Goal: Navigation & Orientation: Understand site structure

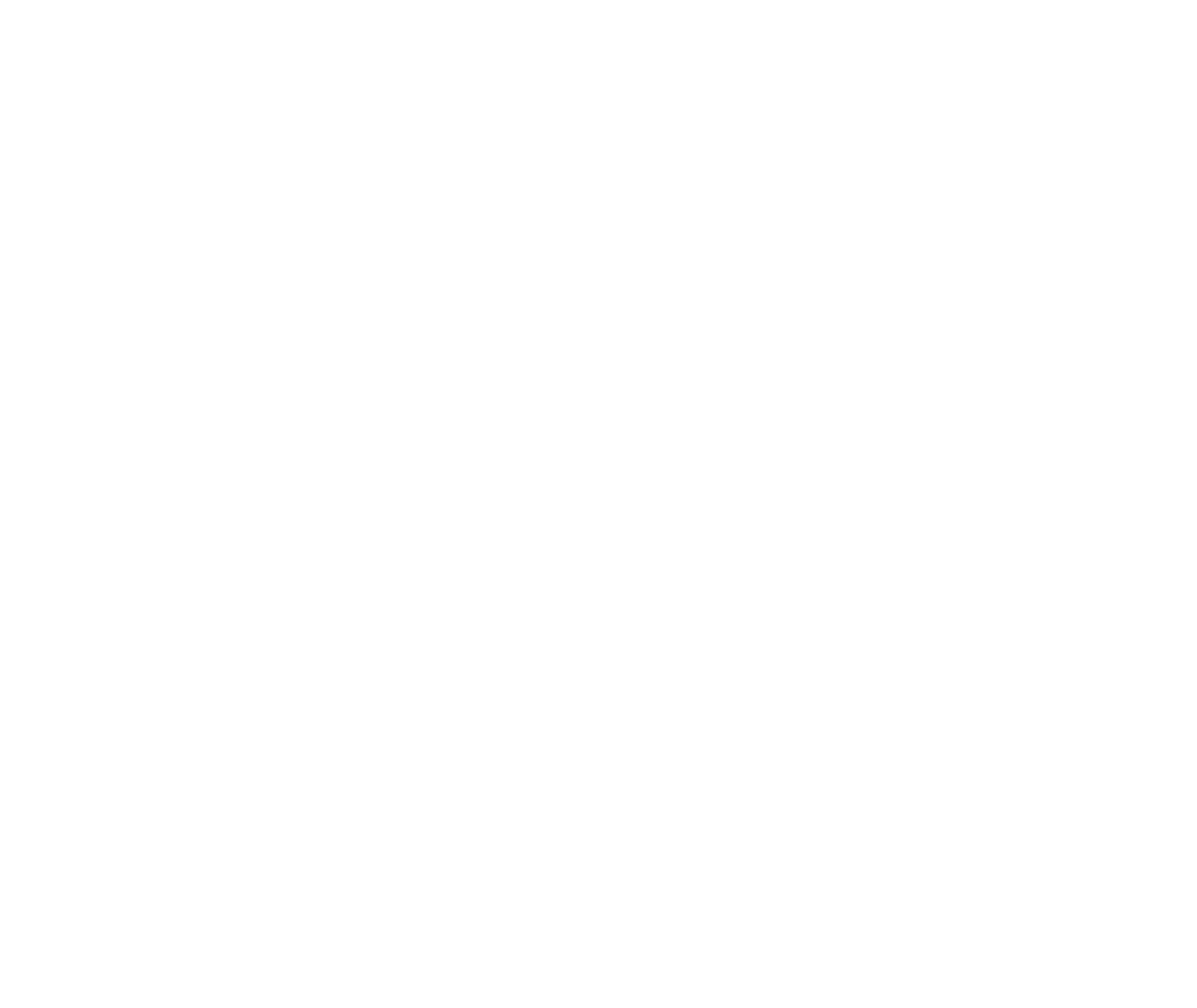
select select
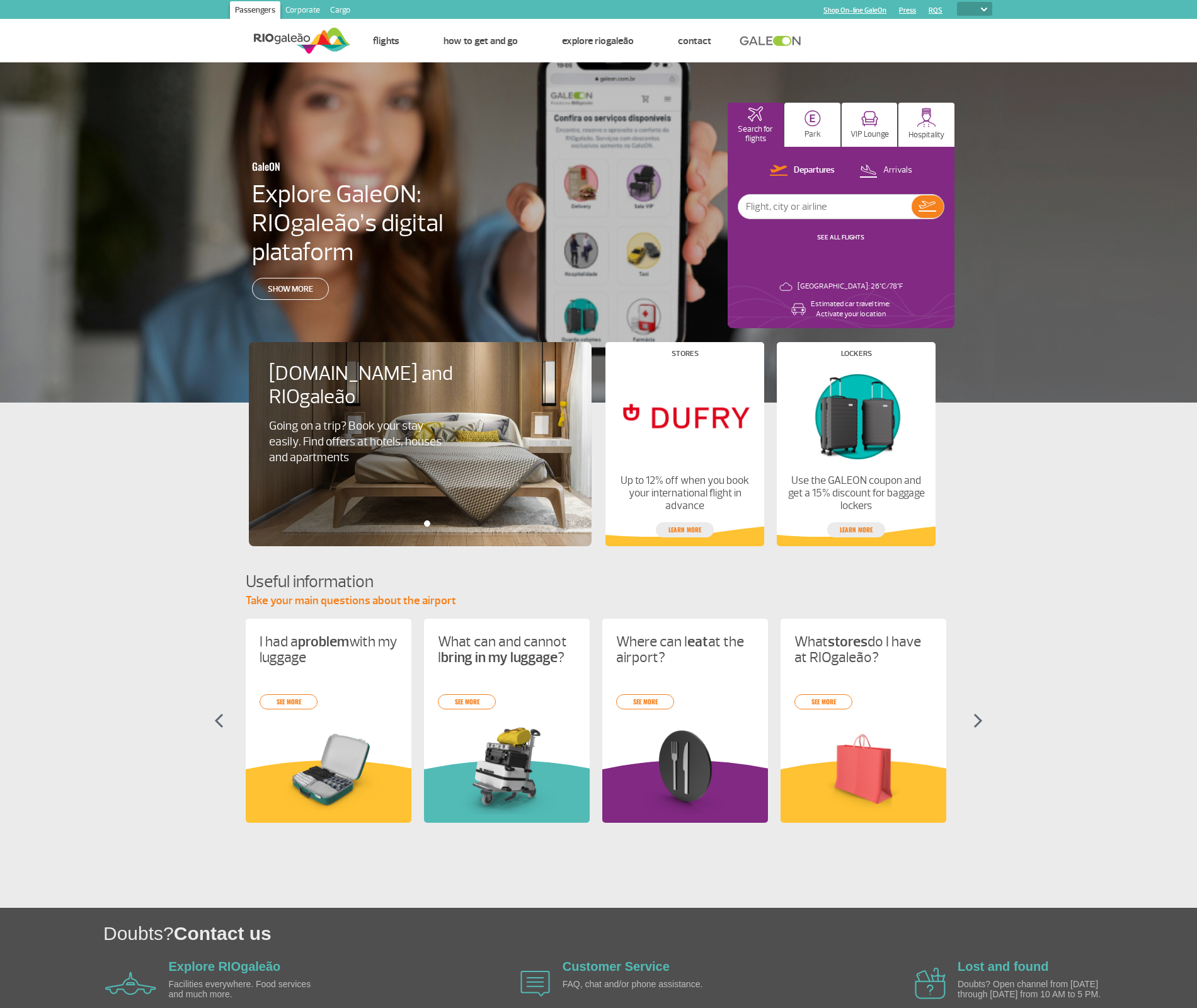
select select
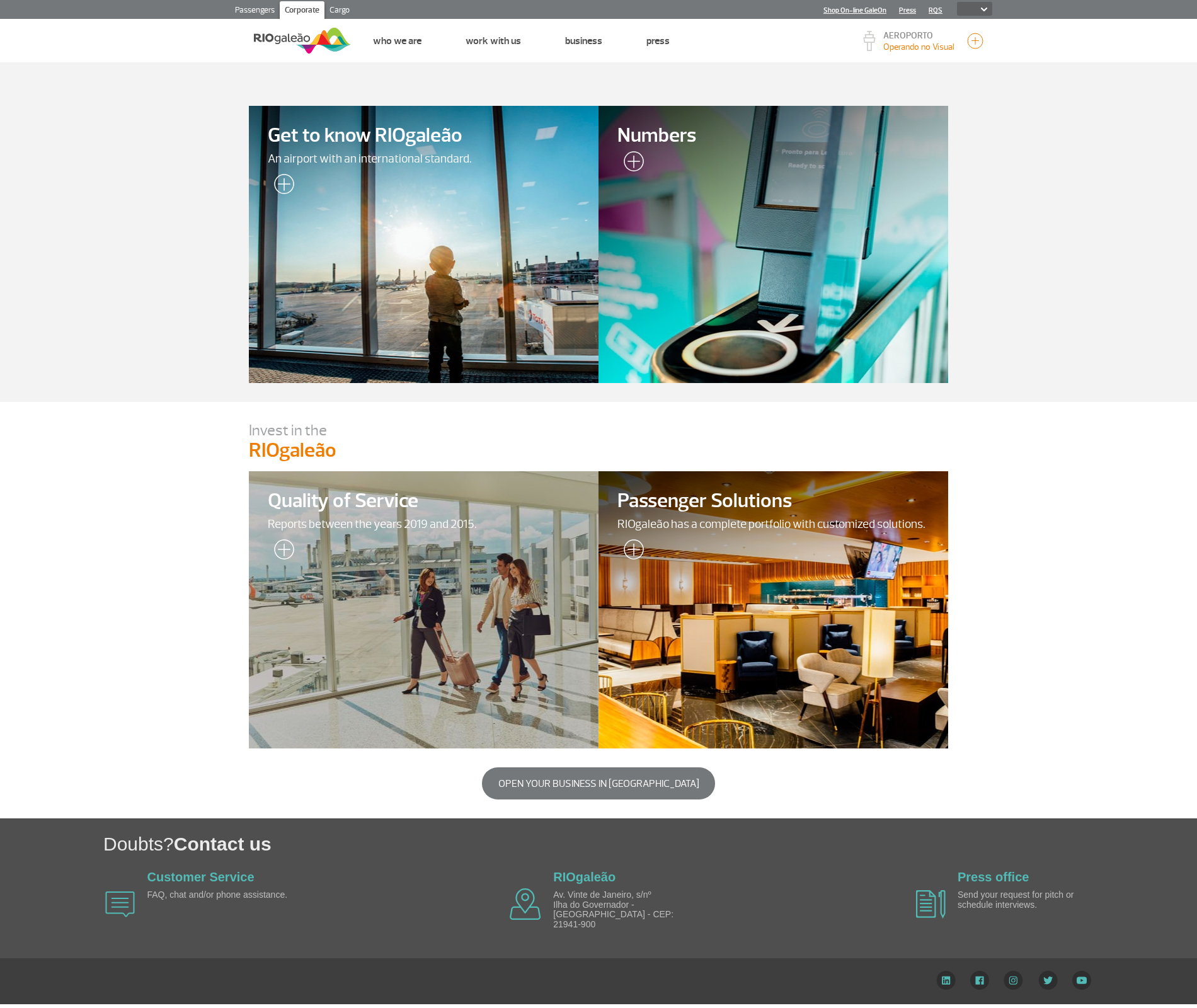
select select
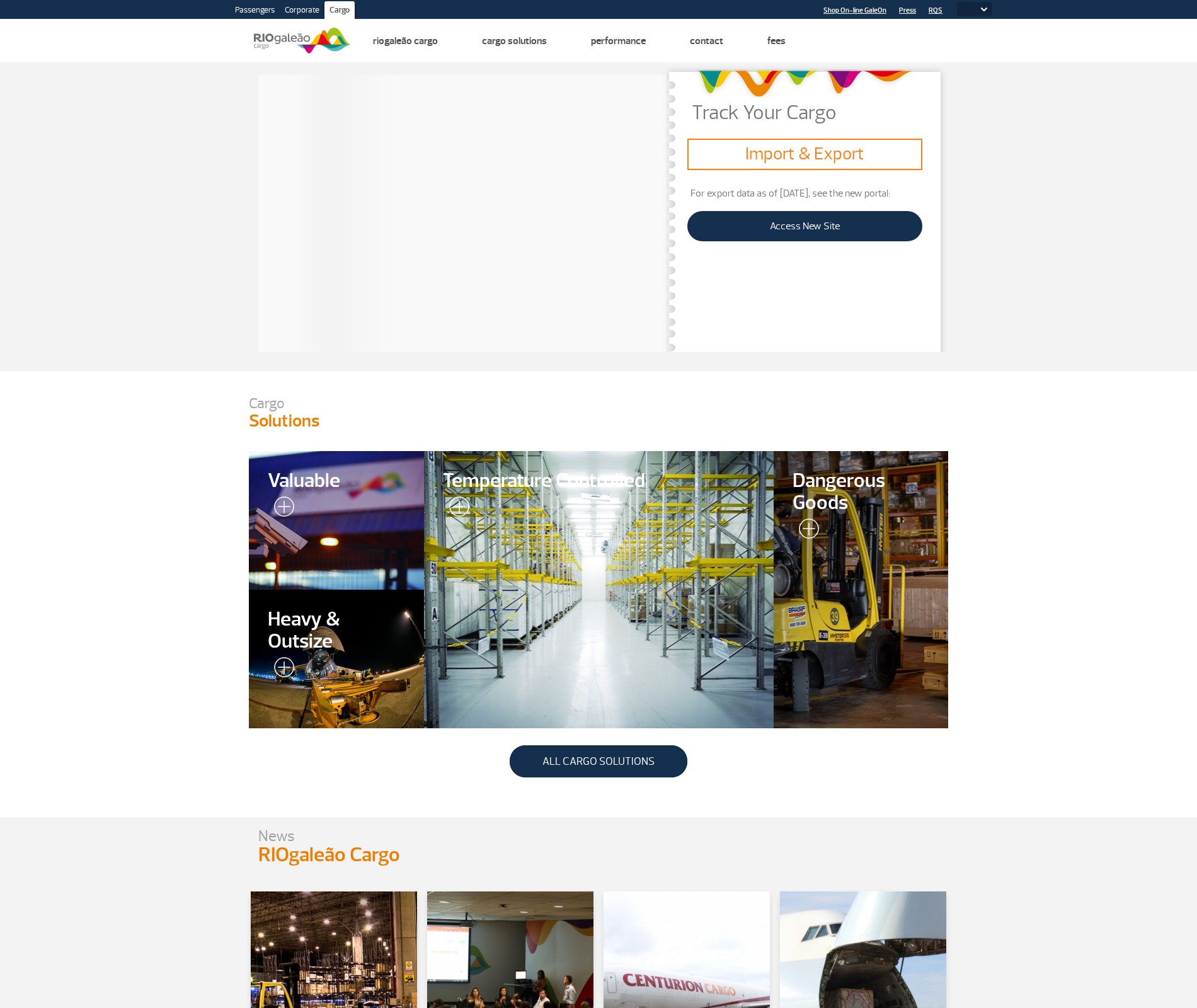
select select
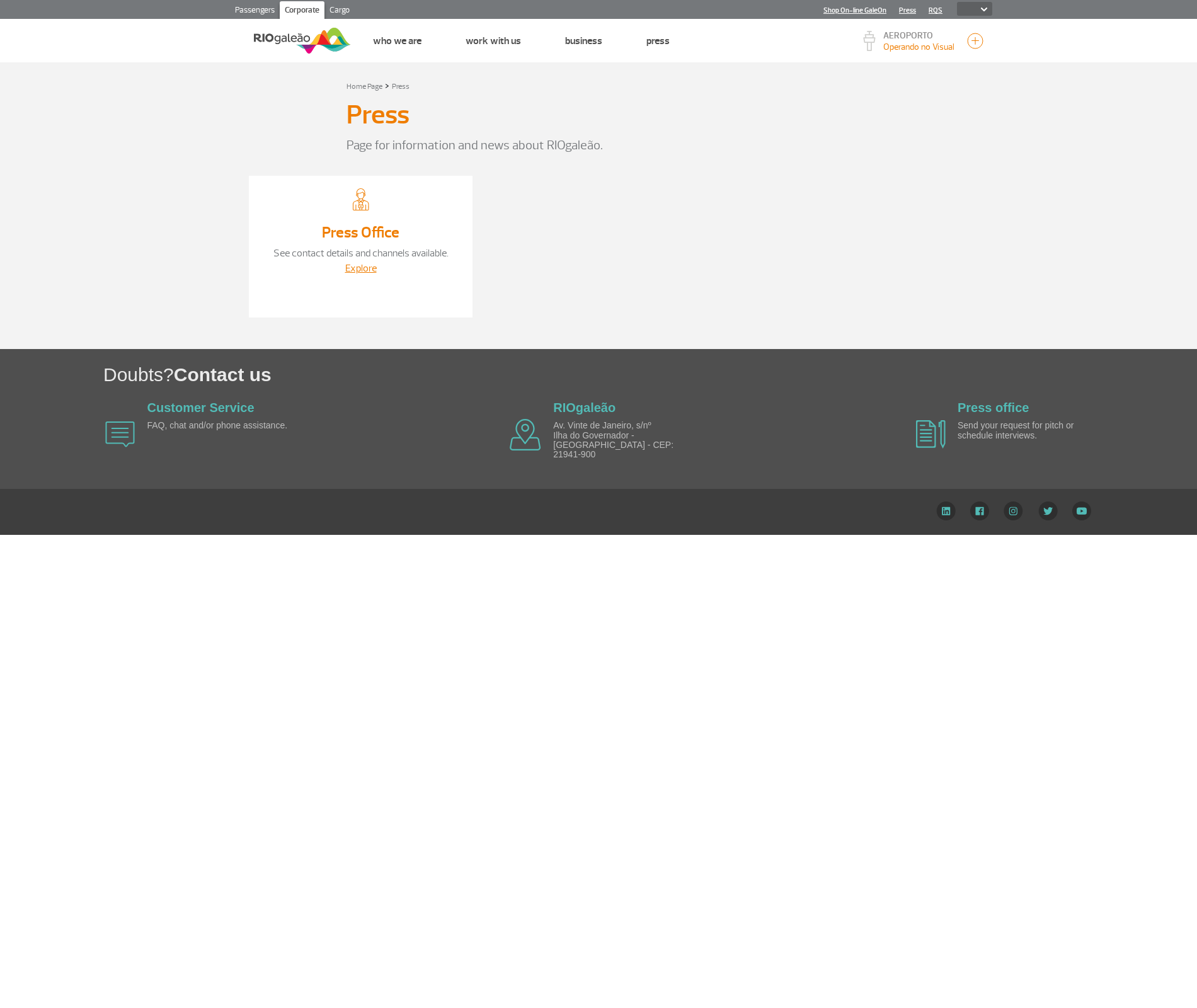
select select
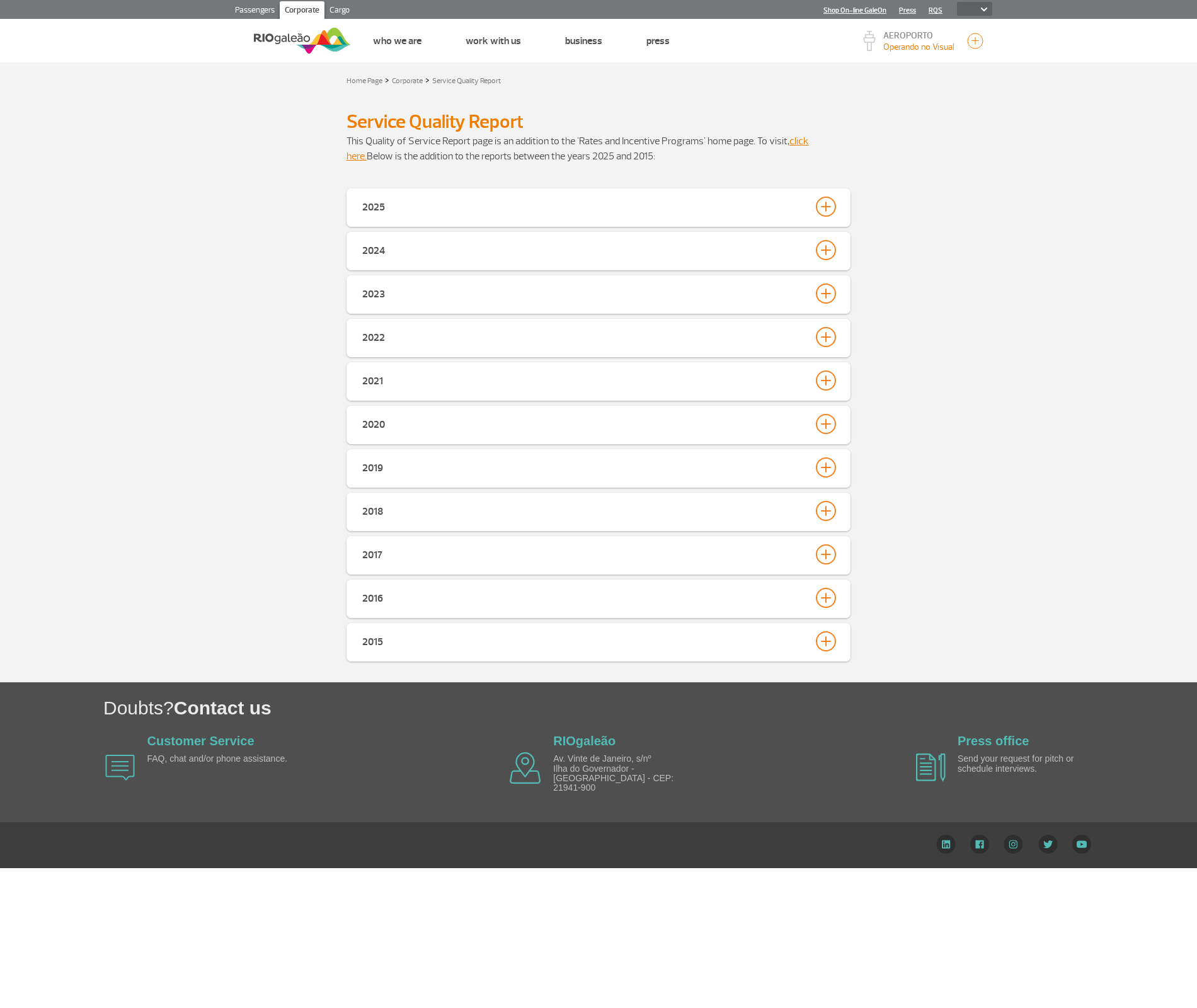
select select
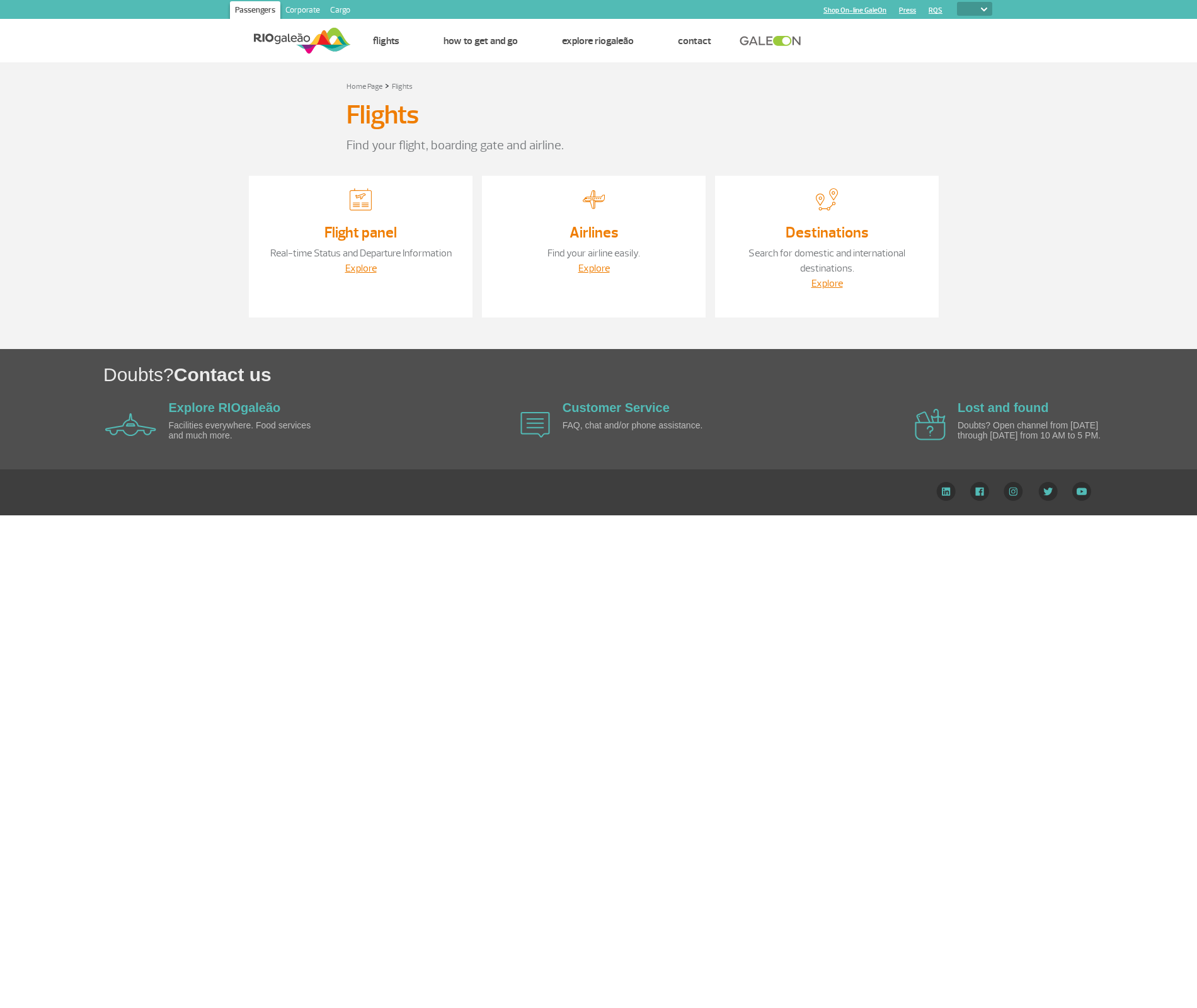
select select
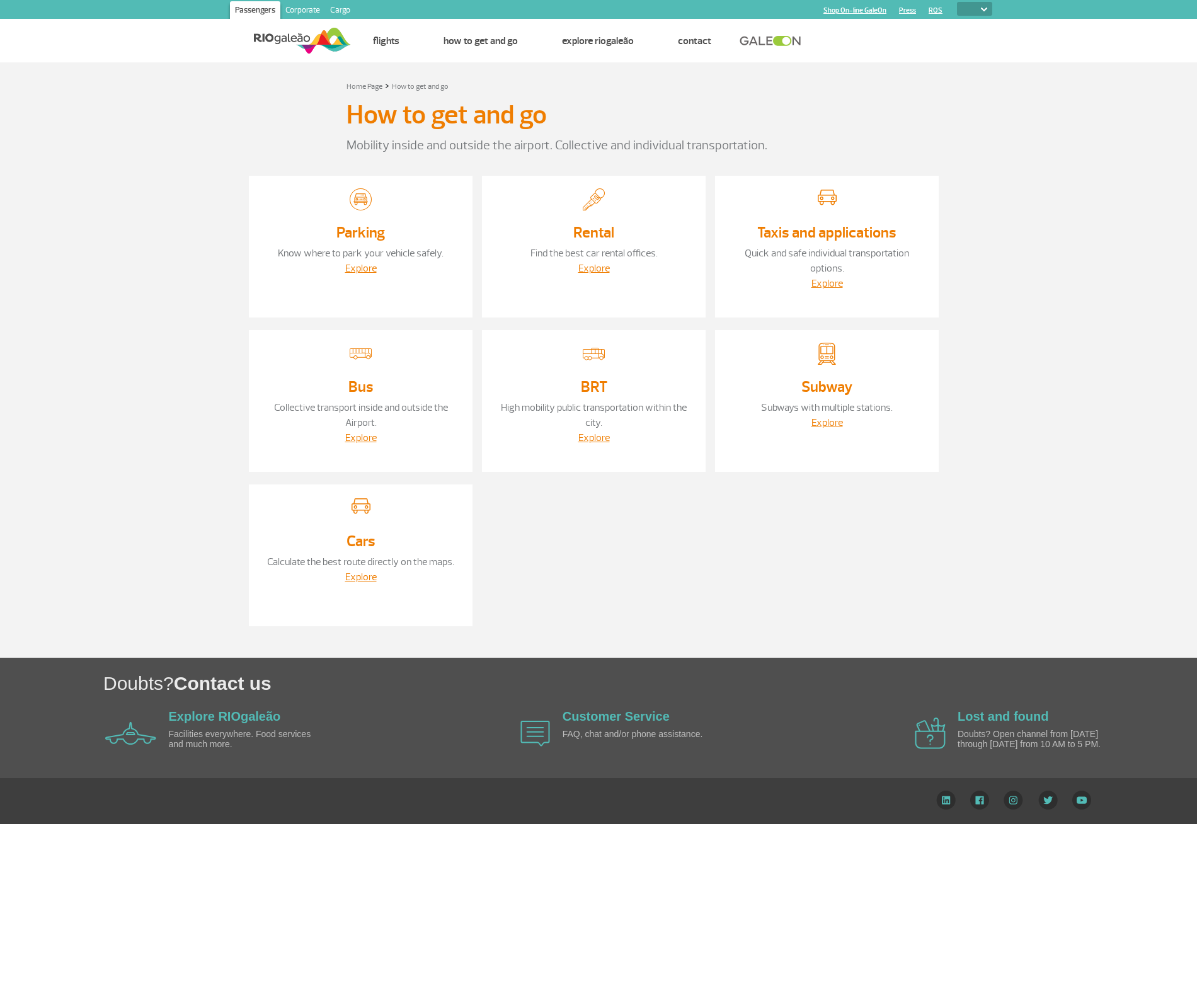
select select
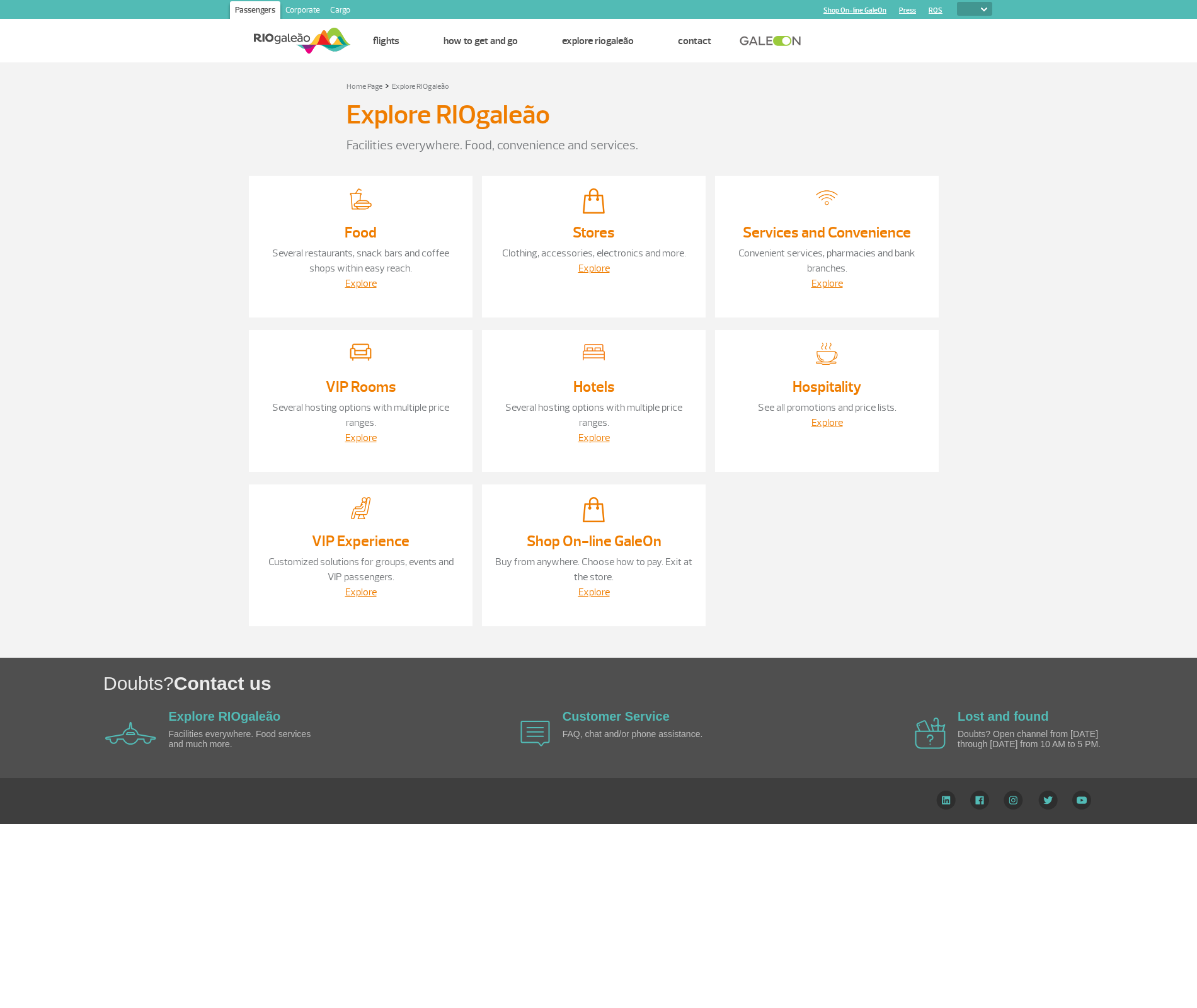
select select
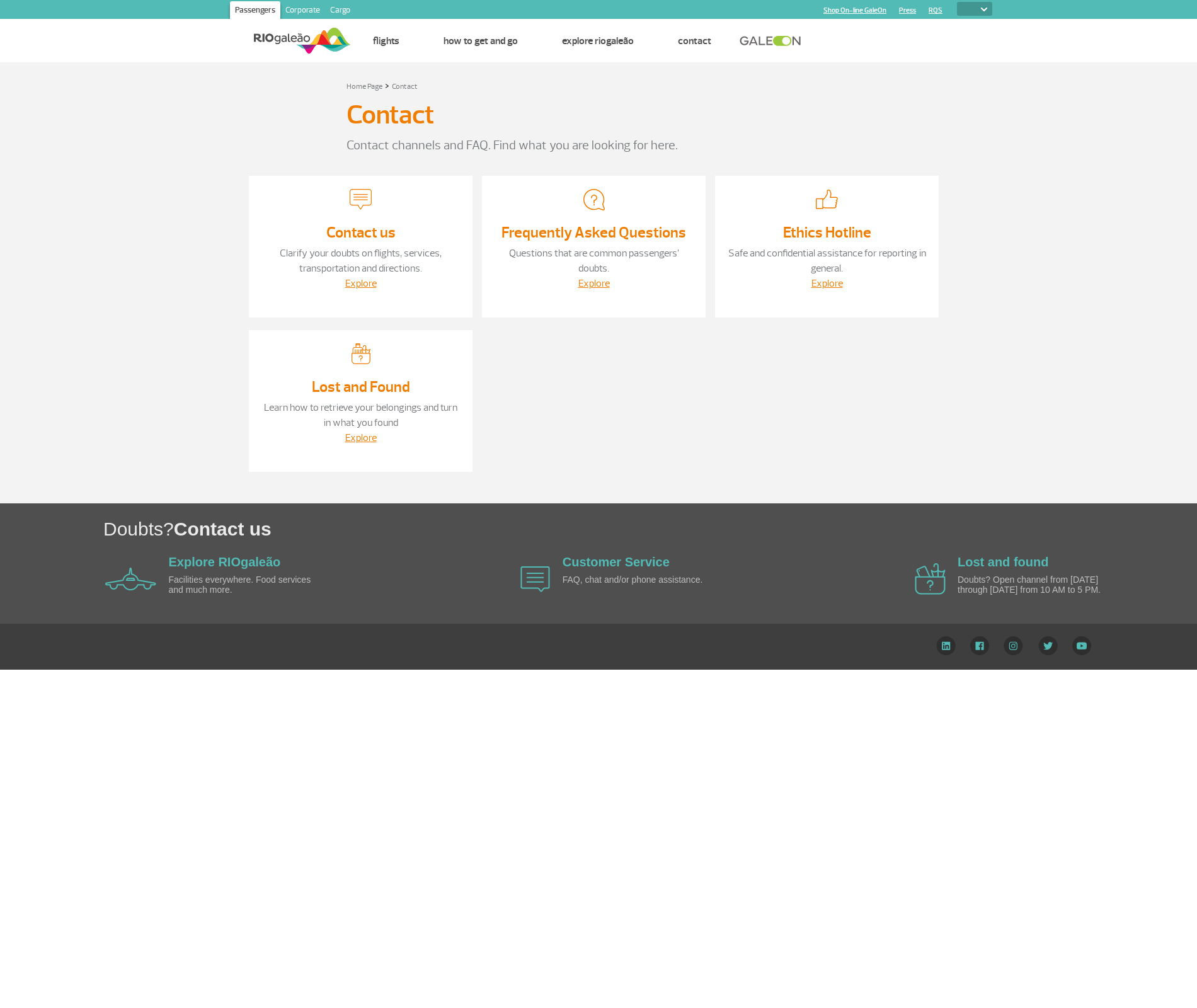
select select
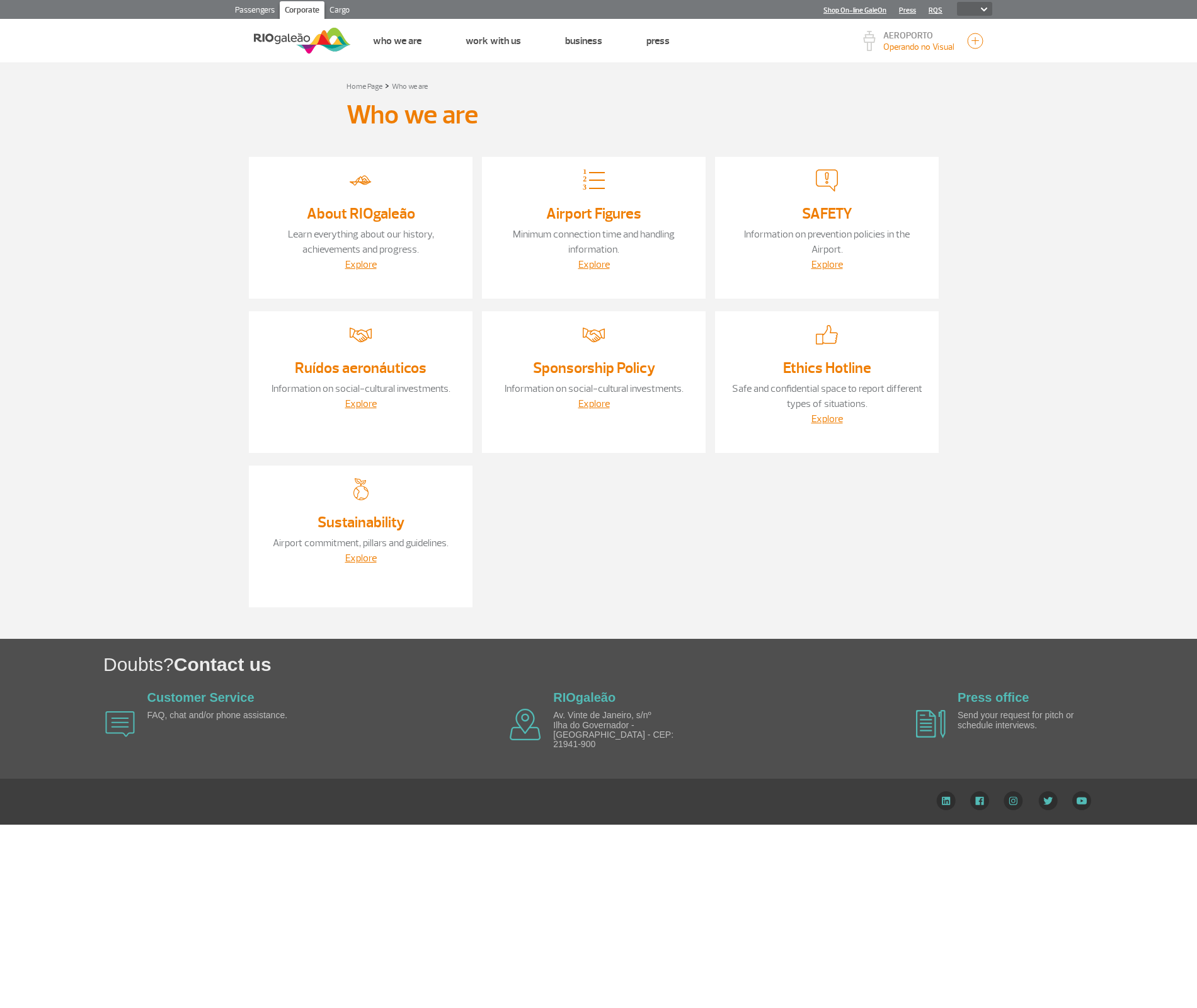
select select
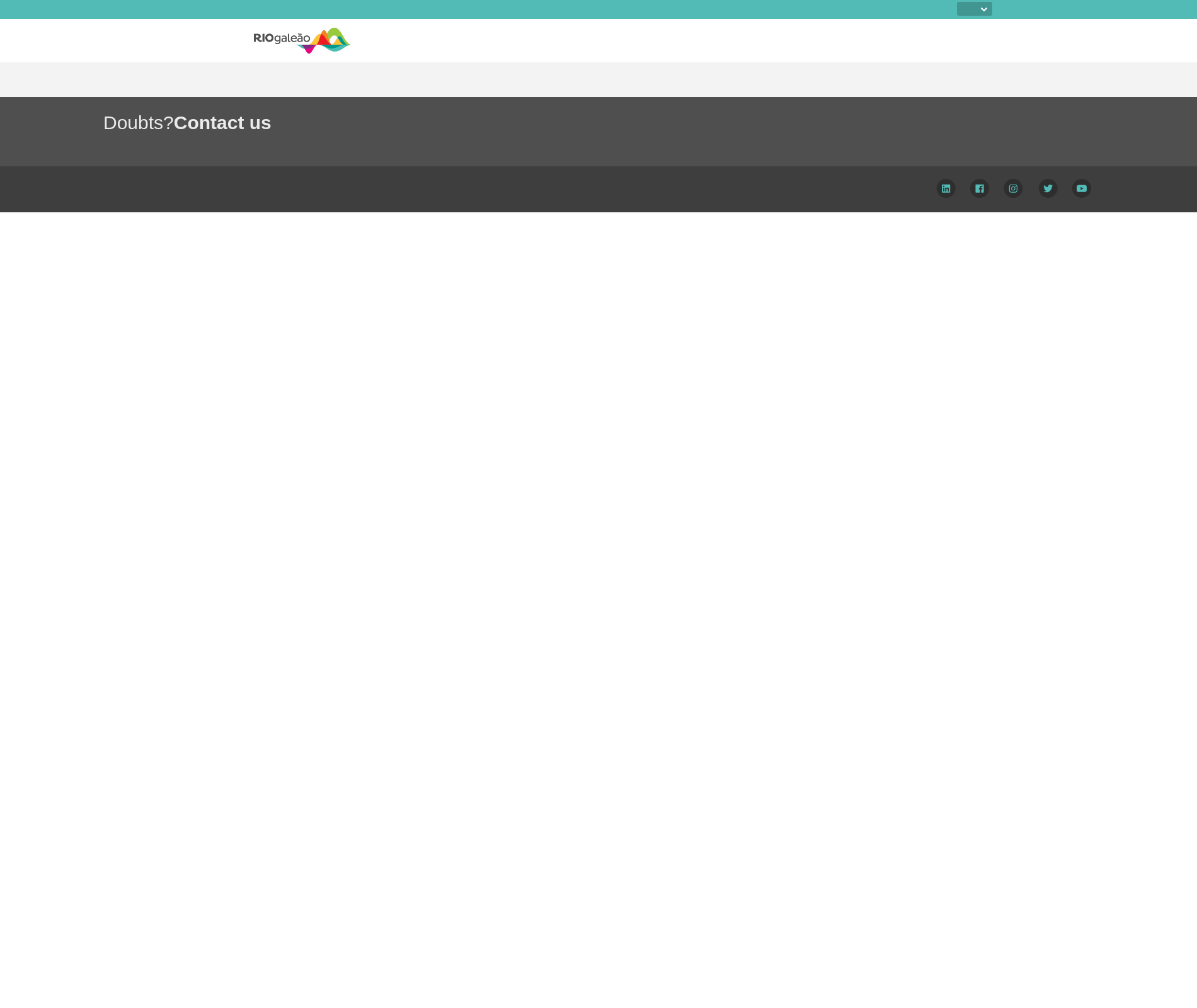
select select
